Goal: Task Accomplishment & Management: Manage account settings

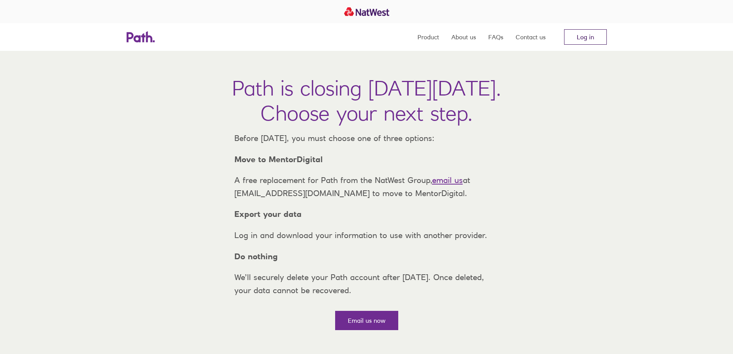
click at [574, 39] on link "Log in" at bounding box center [585, 36] width 43 height 15
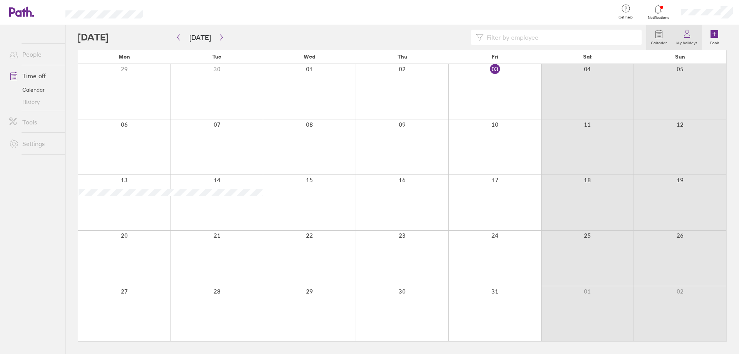
click at [691, 38] on icon at bounding box center [687, 33] width 9 height 9
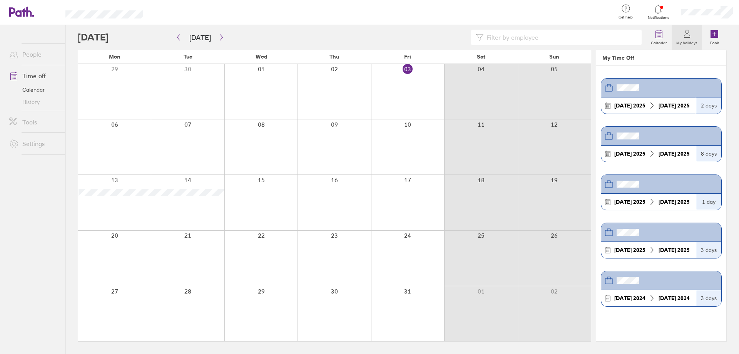
click at [691, 38] on icon at bounding box center [687, 33] width 9 height 9
click at [654, 41] on label "Calendar" at bounding box center [658, 41] width 25 height 7
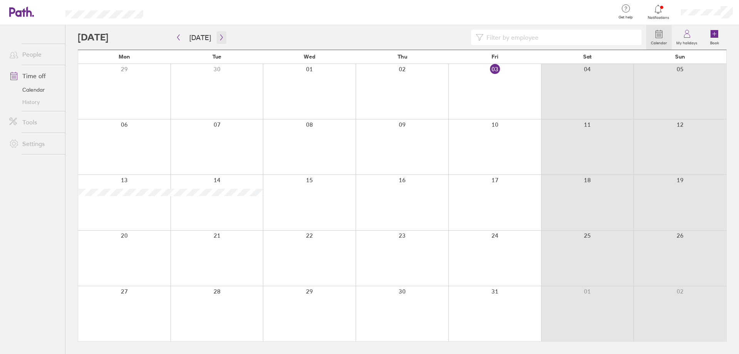
click at [221, 36] on icon "button" at bounding box center [222, 37] width 6 height 6
